Goal: Navigation & Orientation: Find specific page/section

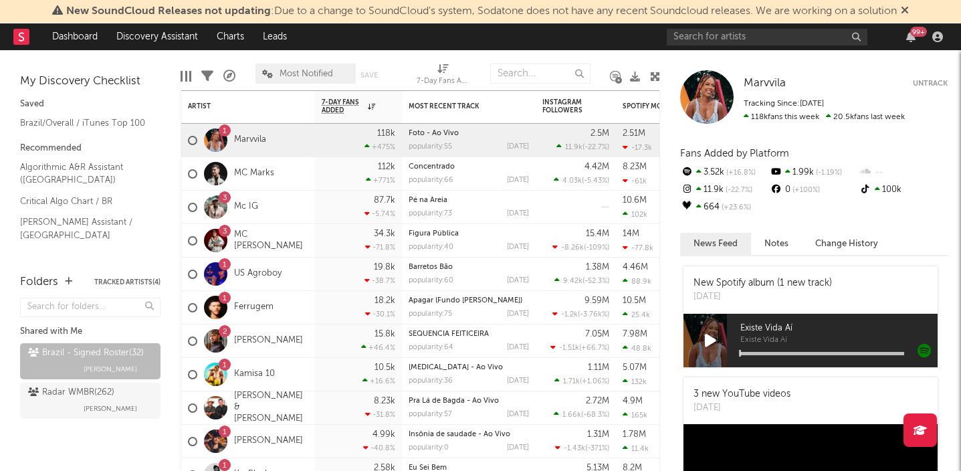
click at [909, 12] on icon at bounding box center [905, 10] width 8 height 11
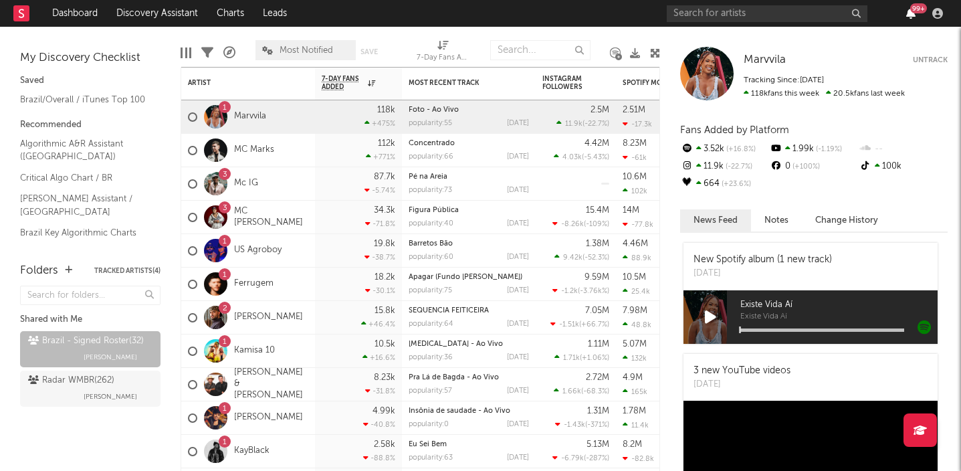
click at [906, 18] on icon "button" at bounding box center [910, 13] width 9 height 11
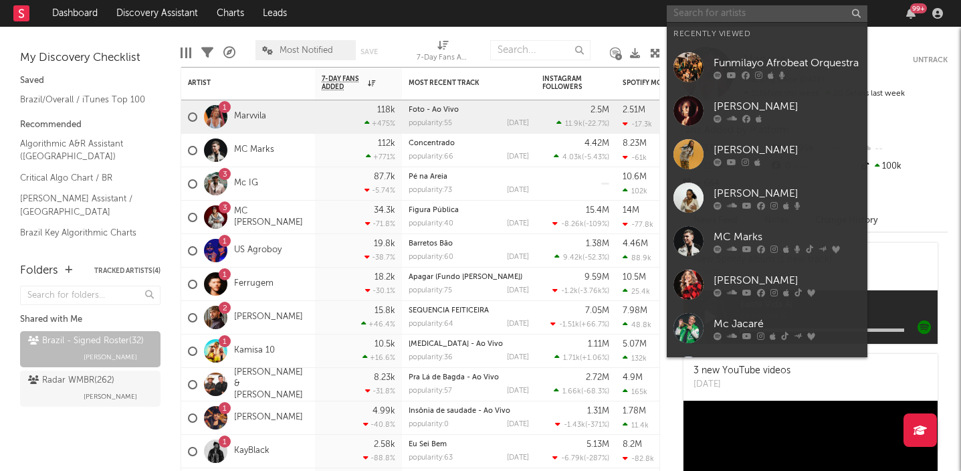
click at [760, 9] on input "text" at bounding box center [767, 13] width 201 height 17
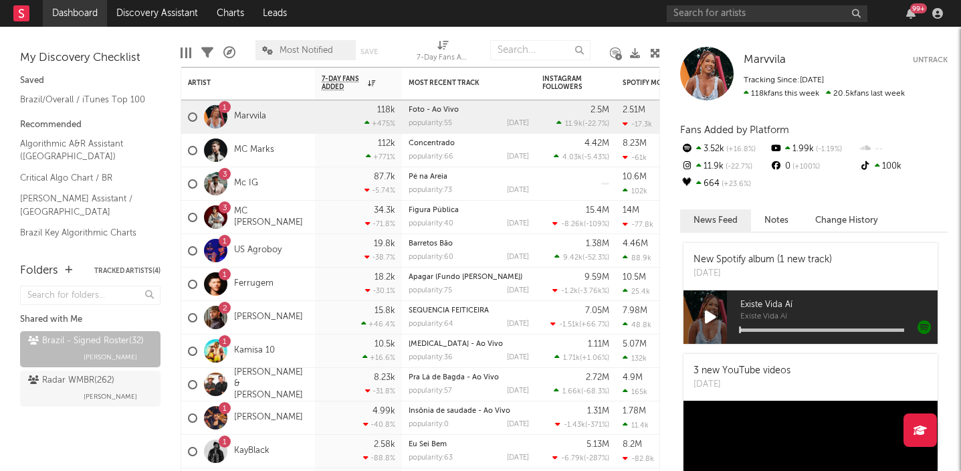
click at [88, 17] on link "Dashboard" at bounding box center [75, 13] width 64 height 27
